Goal: Task Accomplishment & Management: Complete application form

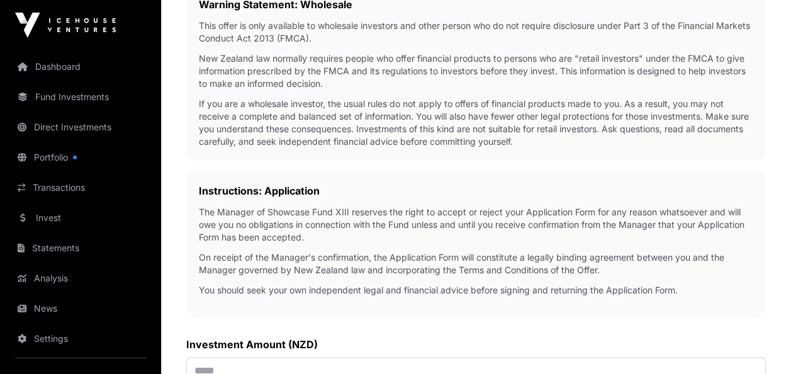
scroll to position [378, 0]
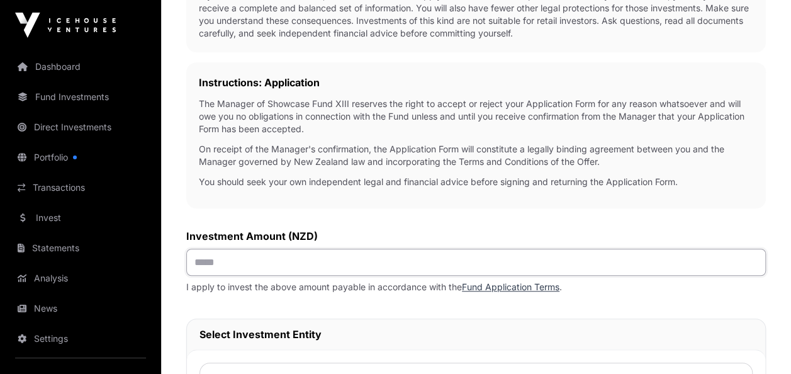
click at [202, 257] on input "text" at bounding box center [476, 262] width 580 height 27
type input "*******"
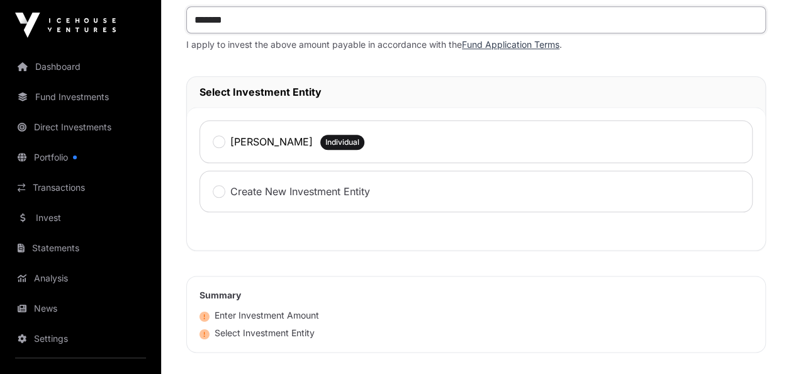
scroll to position [755, 0]
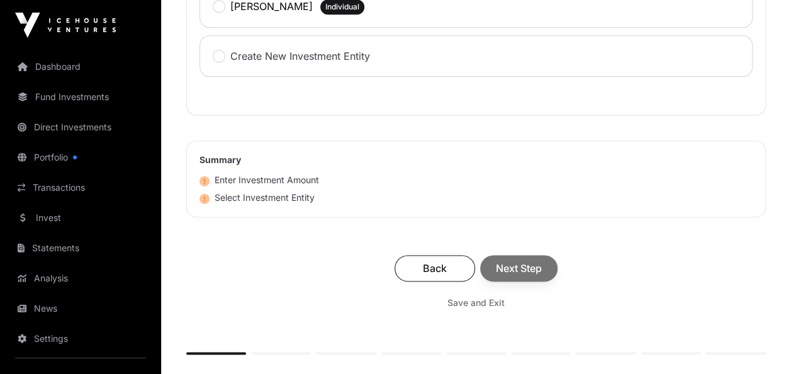
click at [519, 267] on div "Back Next Step" at bounding box center [476, 268] width 555 height 26
click at [513, 262] on div "Back Next Step" at bounding box center [476, 268] width 555 height 26
click at [524, 263] on div "Back Next Step" at bounding box center [476, 268] width 555 height 26
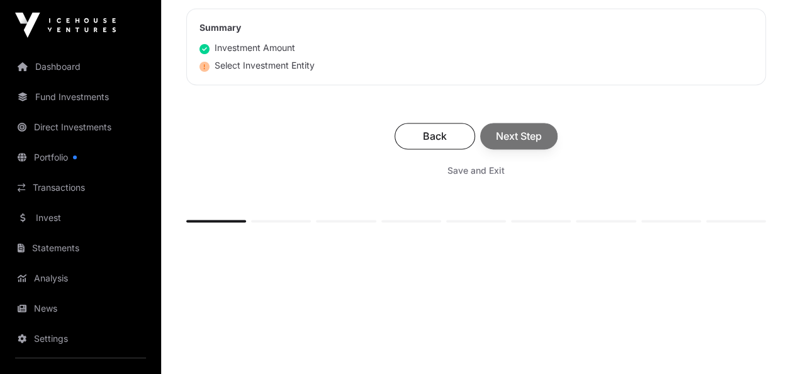
scroll to position [889, 0]
click at [501, 130] on div "Back Next Step" at bounding box center [476, 134] width 555 height 26
click at [507, 130] on div "Back Next Step" at bounding box center [476, 134] width 555 height 26
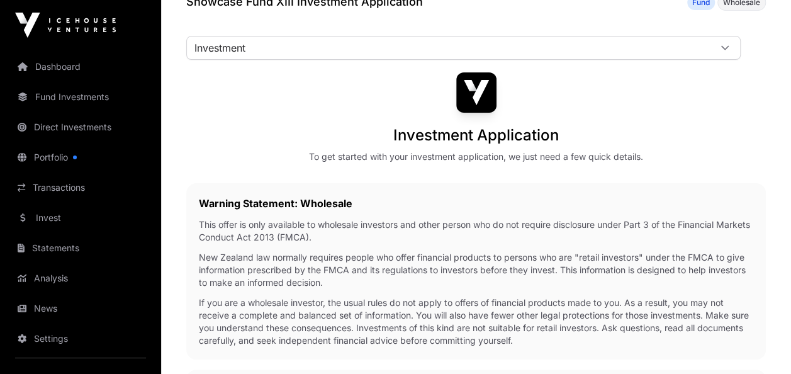
scroll to position [0, 0]
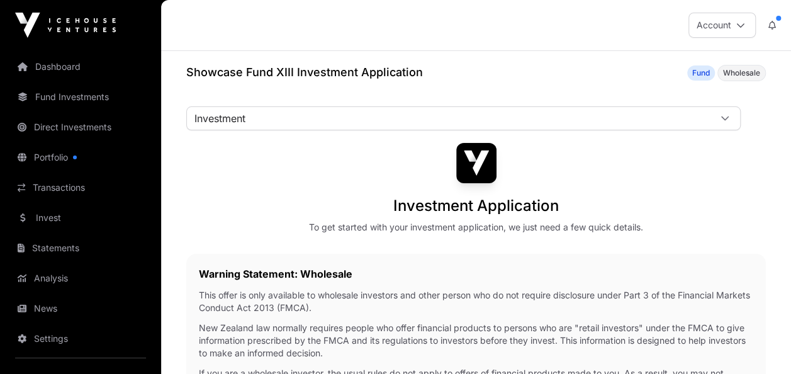
click at [726, 116] on icon at bounding box center [725, 118] width 9 height 9
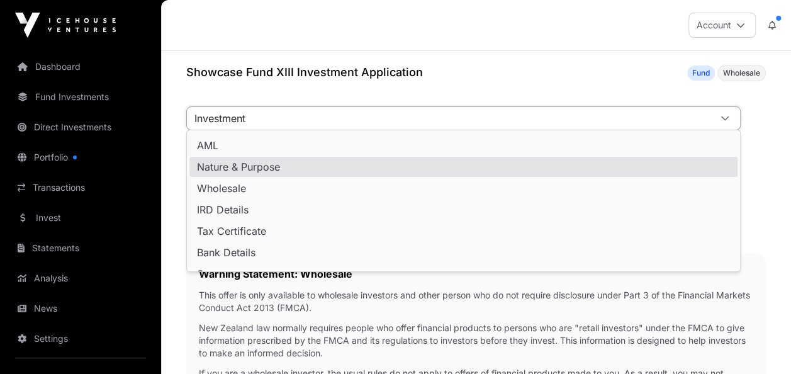
scroll to position [55, 0]
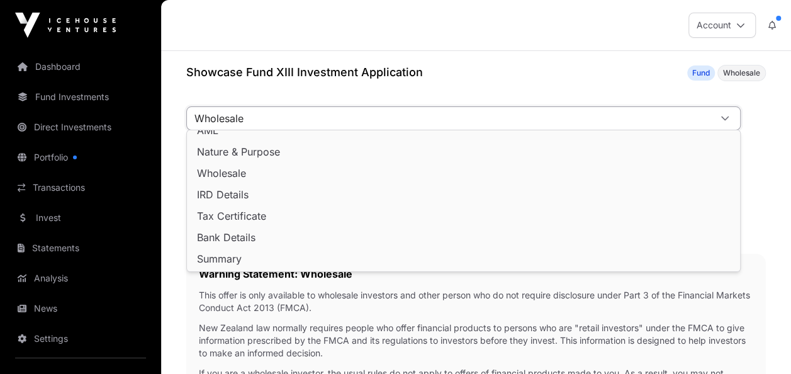
click at [217, 172] on span "Wholesale" at bounding box center [221, 173] width 49 height 10
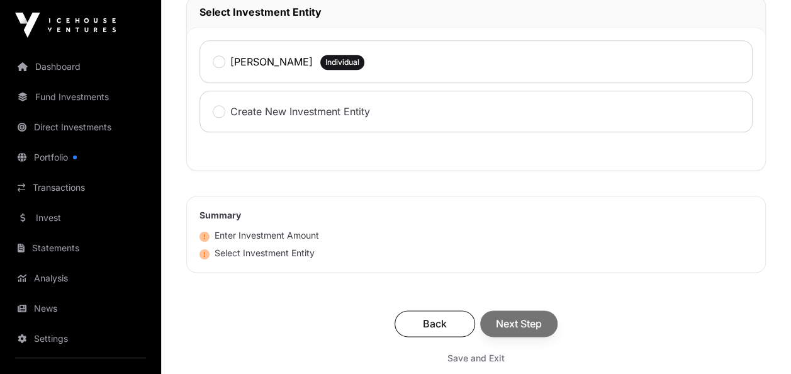
scroll to position [574, 0]
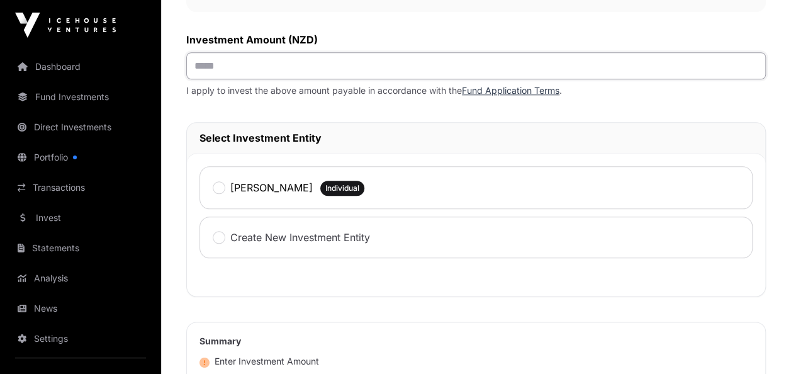
click at [201, 60] on input "text" at bounding box center [476, 65] width 580 height 27
type input "*******"
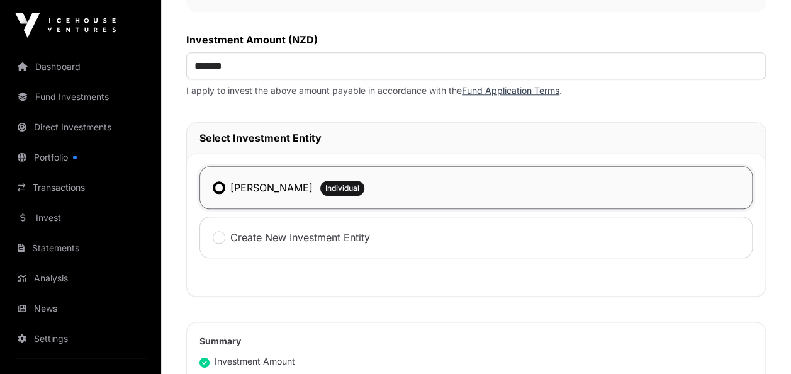
scroll to position [763, 0]
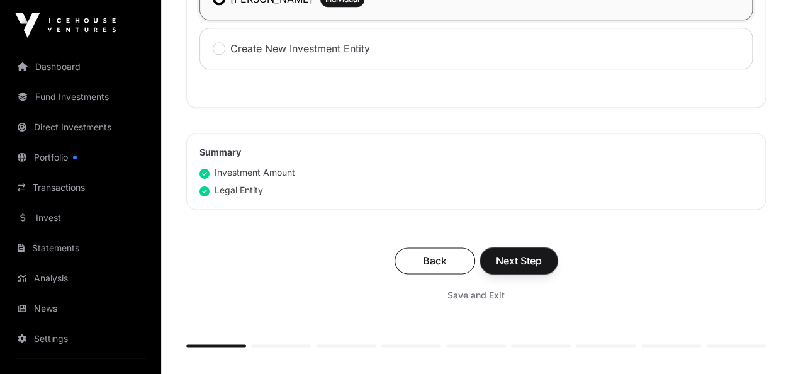
click at [511, 256] on span "Next Step" at bounding box center [519, 260] width 46 height 15
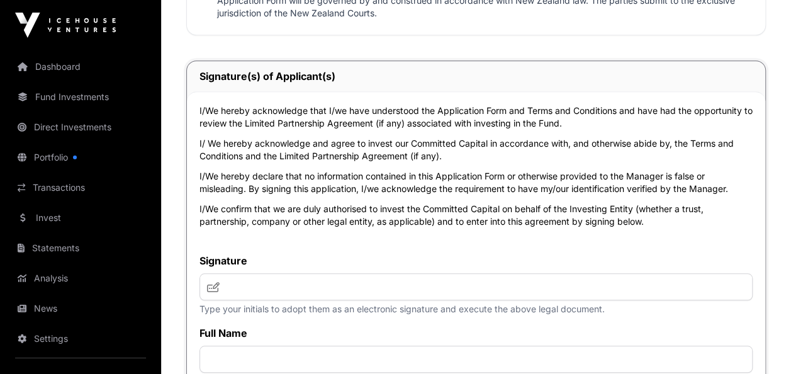
scroll to position [5350, 0]
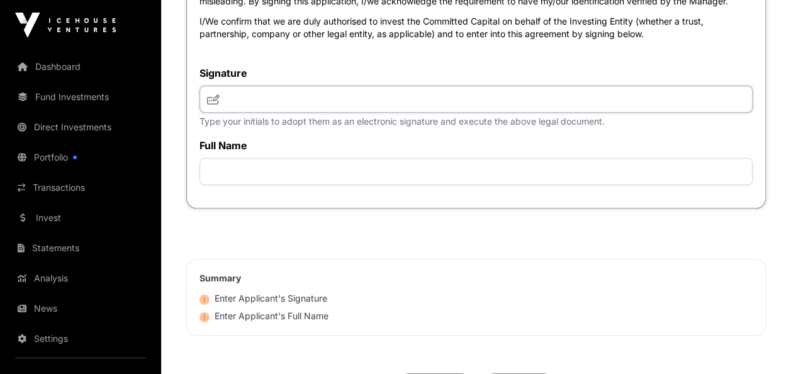
click at [244, 113] on input "text" at bounding box center [476, 99] width 553 height 27
type input "***"
type input "**********"
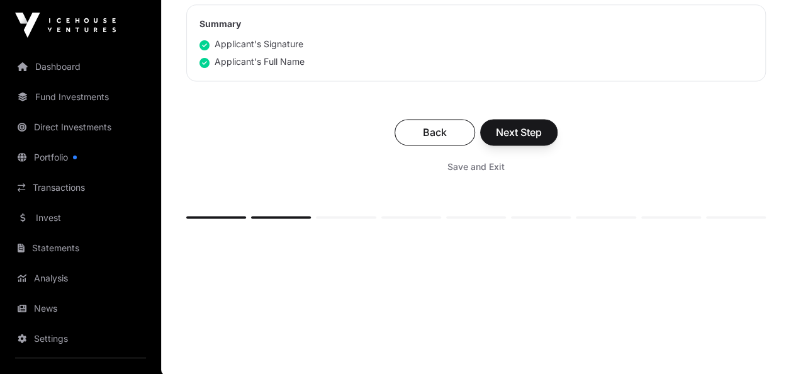
scroll to position [5626, 0]
click at [521, 131] on span "Next Step" at bounding box center [519, 131] width 46 height 15
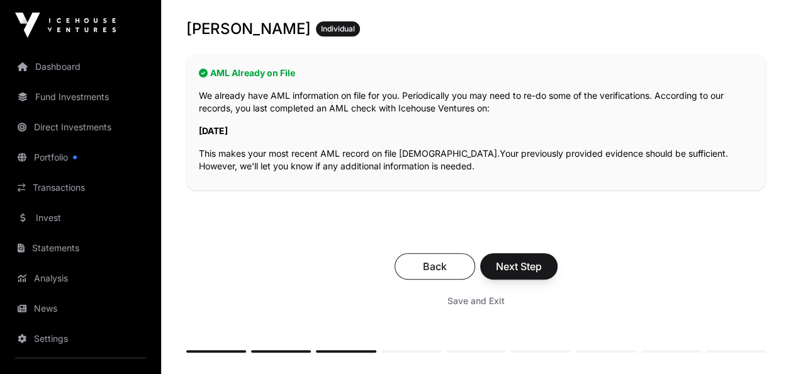
scroll to position [315, 0]
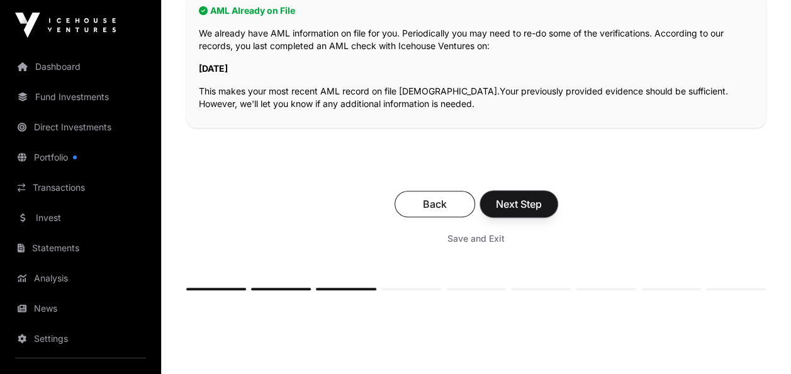
click at [517, 196] on span "Next Step" at bounding box center [519, 203] width 46 height 15
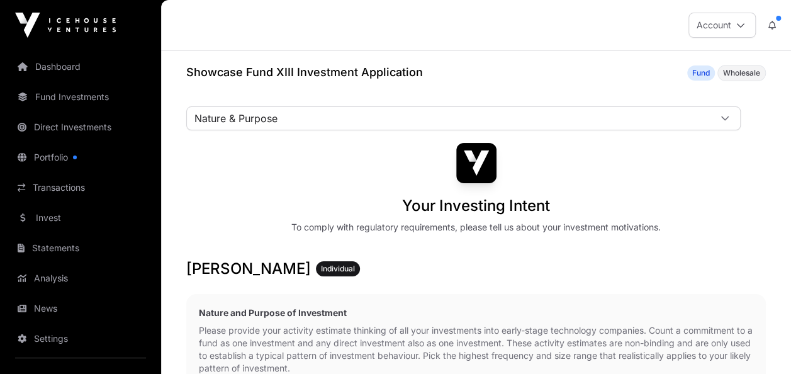
click at [721, 115] on icon at bounding box center [725, 118] width 9 height 9
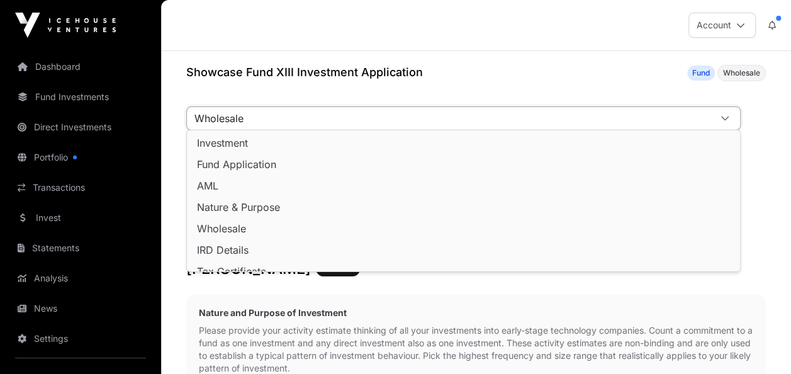
click at [208, 224] on span "Wholesale" at bounding box center [221, 228] width 49 height 10
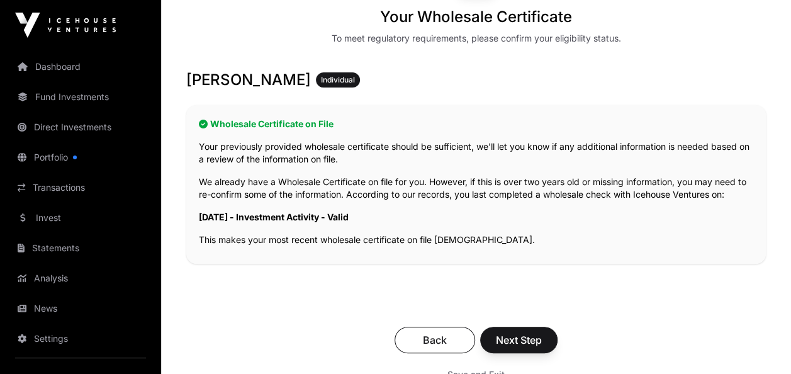
scroll to position [395, 0]
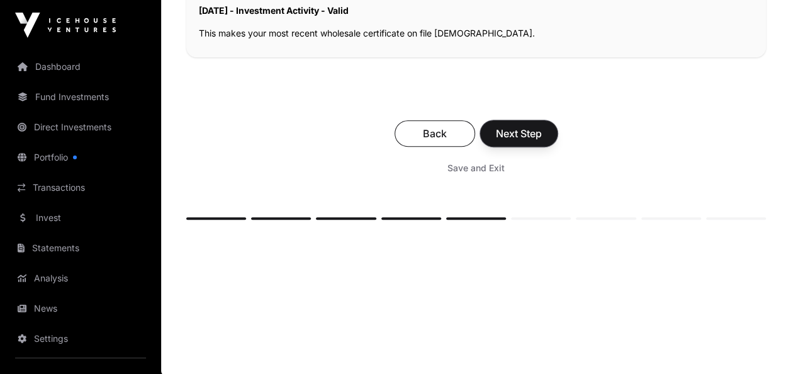
click at [519, 132] on span "Next Step" at bounding box center [519, 133] width 46 height 15
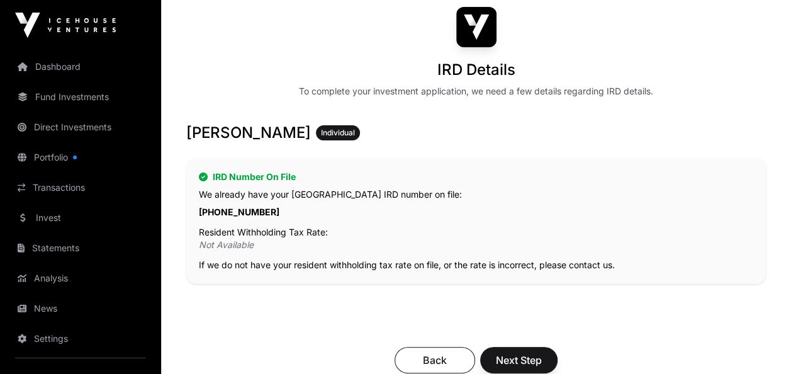
scroll to position [189, 0]
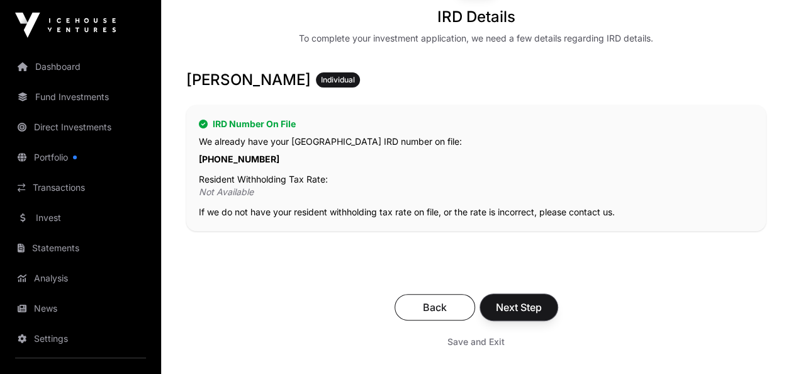
click at [515, 301] on span "Next Step" at bounding box center [519, 307] width 46 height 15
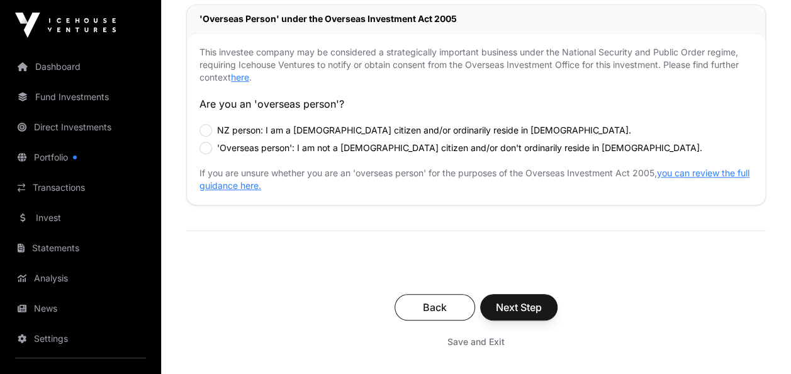
scroll to position [504, 0]
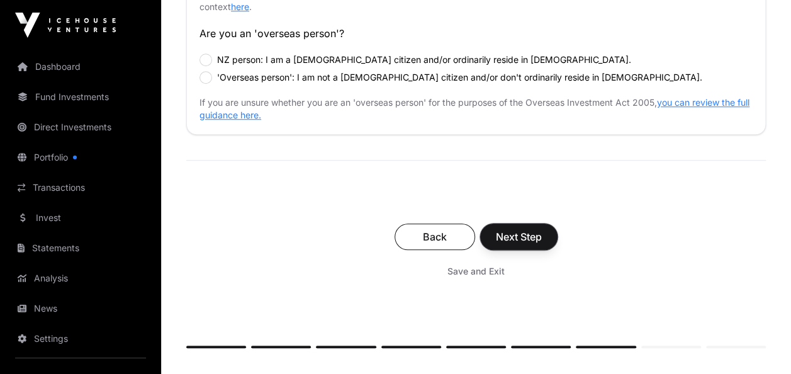
click at [510, 230] on span "Next Step" at bounding box center [519, 236] width 46 height 15
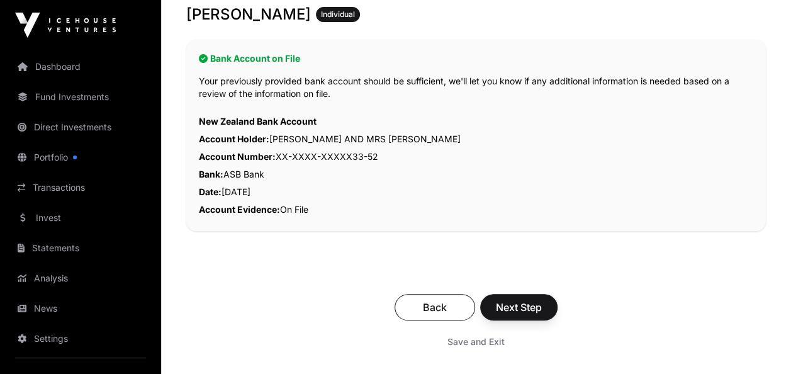
scroll to position [63, 0]
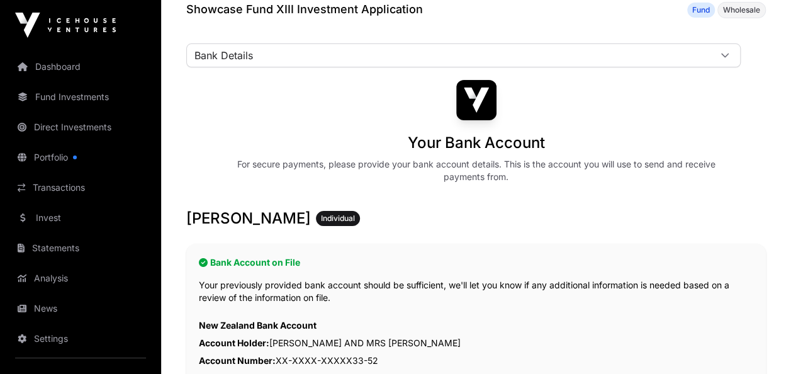
click at [278, 354] on p "Account Number: XX-XXXX-XXXXX33-52" at bounding box center [476, 361] width 555 height 18
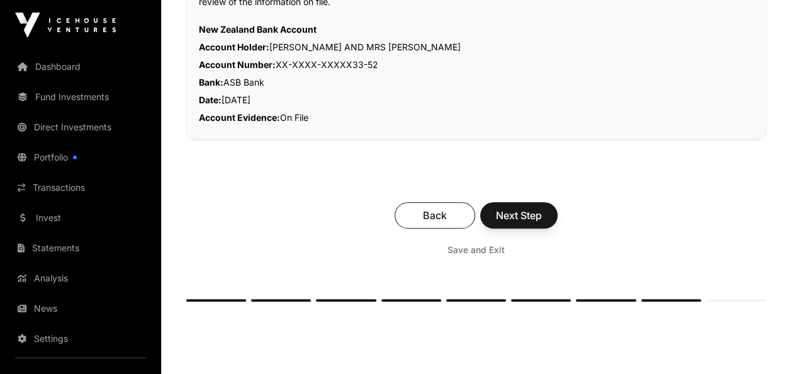
scroll to position [378, 0]
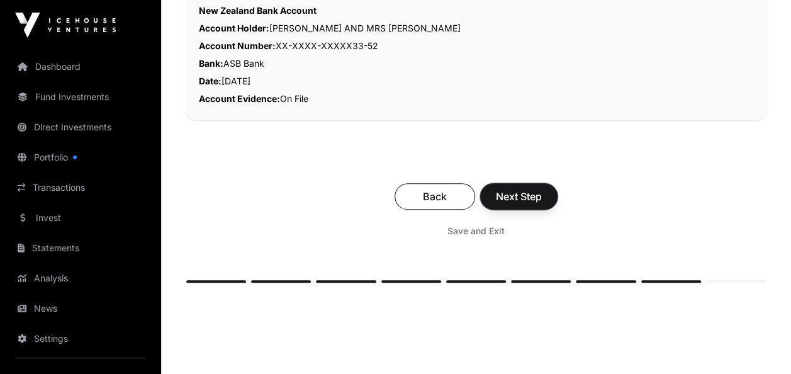
click at [512, 194] on span "Next Step" at bounding box center [519, 196] width 46 height 15
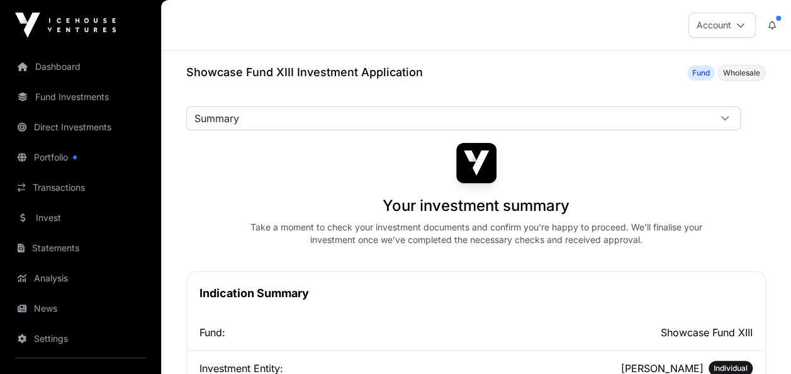
click at [724, 117] on icon at bounding box center [725, 118] width 9 height 9
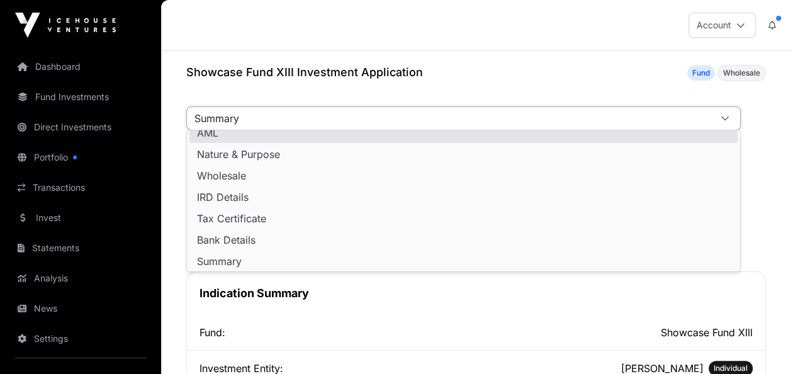
scroll to position [45, 0]
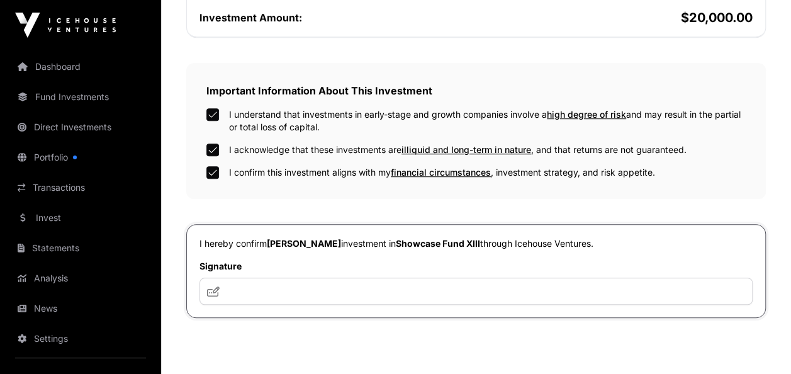
scroll to position [566, 0]
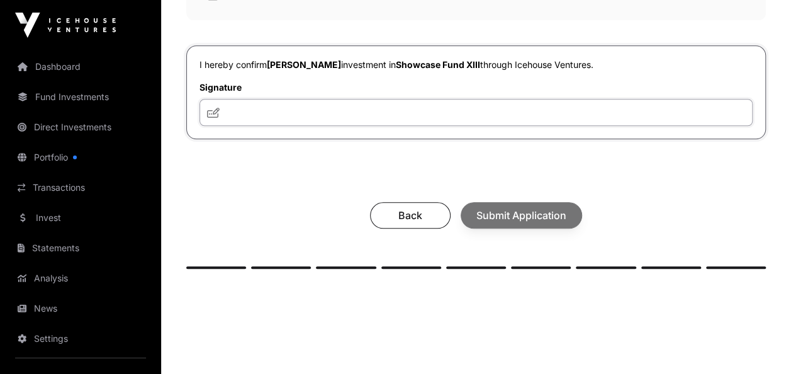
click at [237, 109] on input "text" at bounding box center [476, 112] width 553 height 27
type input "***"
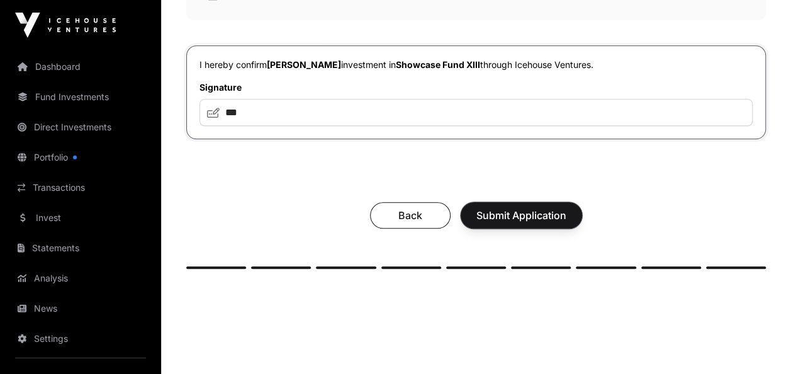
click at [509, 213] on span "Submit Application" at bounding box center [521, 215] width 90 height 15
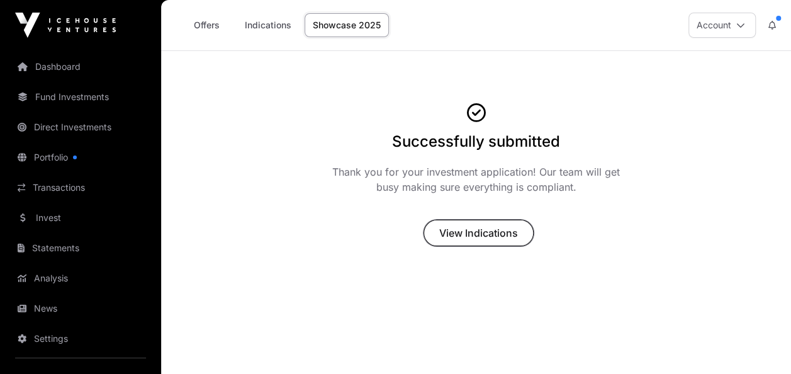
click at [481, 232] on span "View Indications" at bounding box center [478, 232] width 79 height 15
